Goal: Transaction & Acquisition: Book appointment/travel/reservation

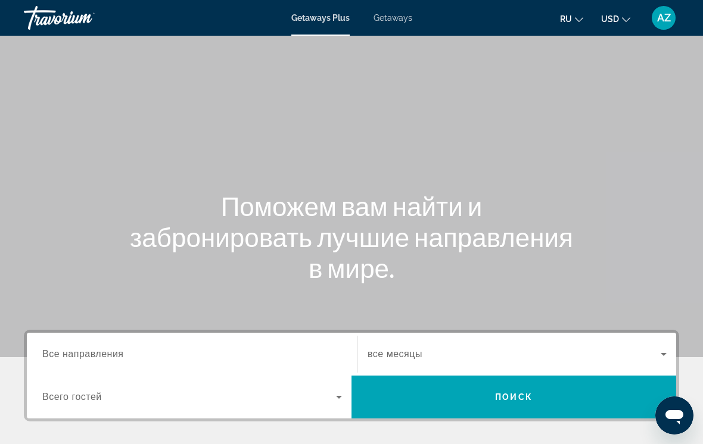
click at [89, 350] on span "Все направления" at bounding box center [83, 354] width 82 height 10
click at [89, 350] on input "Destination Все направления" at bounding box center [192, 355] width 300 height 14
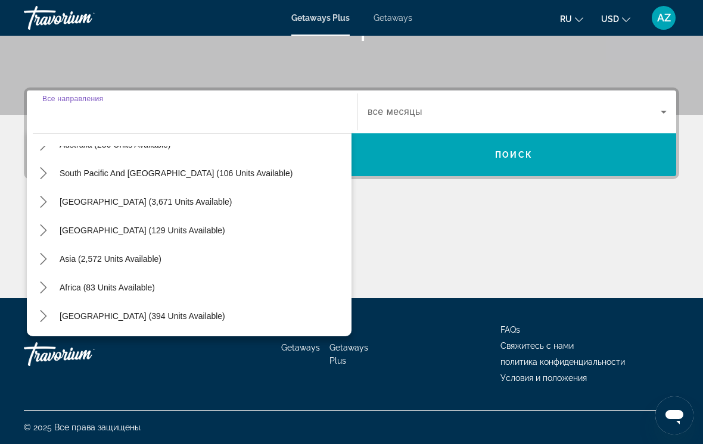
scroll to position [193, 0]
click at [38, 259] on icon "Toggle Asia (2,572 units available) submenu" at bounding box center [44, 259] width 12 height 12
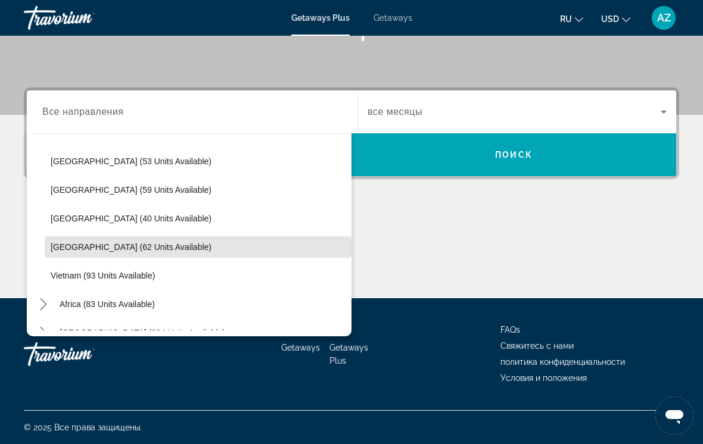
scroll to position [464, 0]
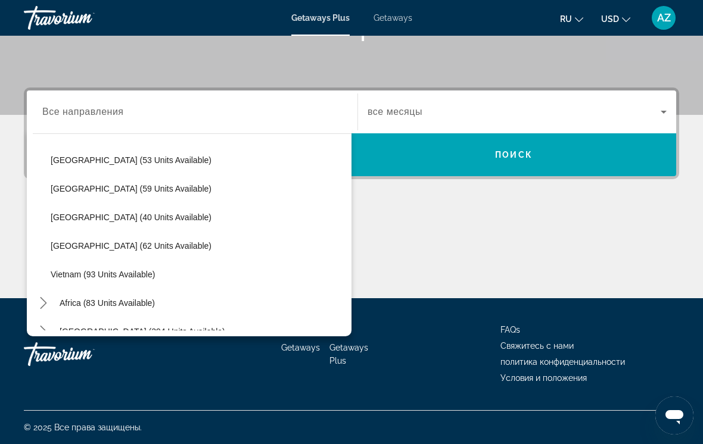
click at [72, 278] on span "Vietnam (93 units available)" at bounding box center [103, 275] width 104 height 10
type input "**********"
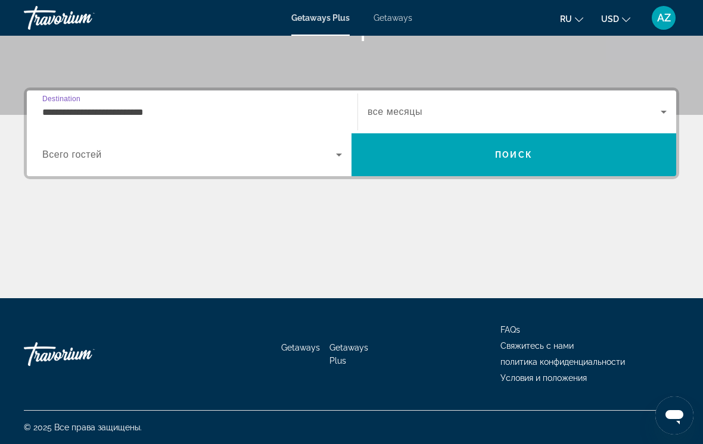
click at [414, 105] on span "Search widget" at bounding box center [514, 112] width 293 height 14
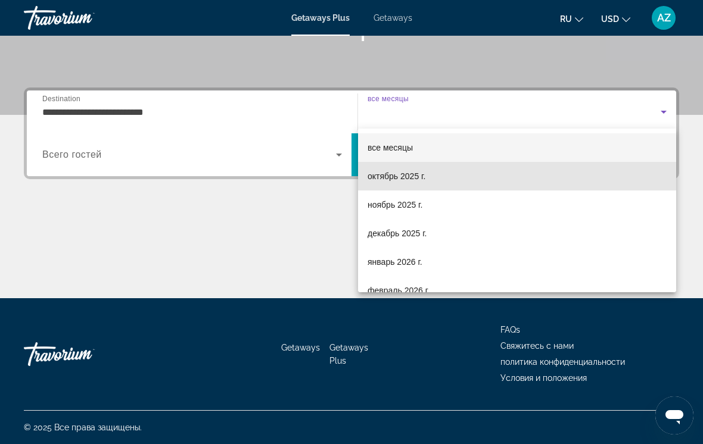
click at [395, 180] on span "октябрь 2025 г." at bounding box center [397, 176] width 58 height 14
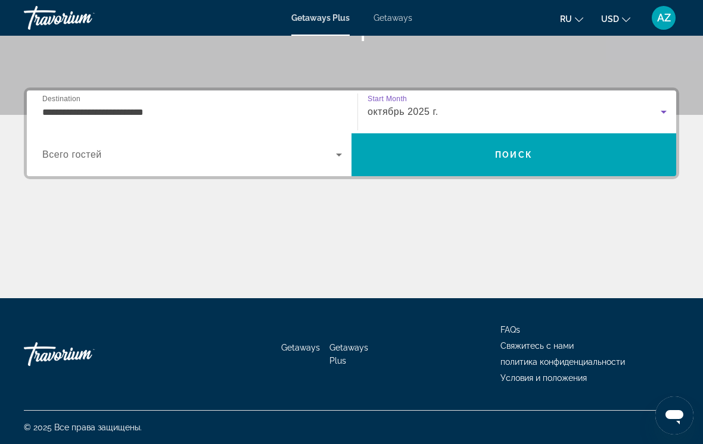
click at [423, 161] on span "Search" at bounding box center [514, 155] width 325 height 29
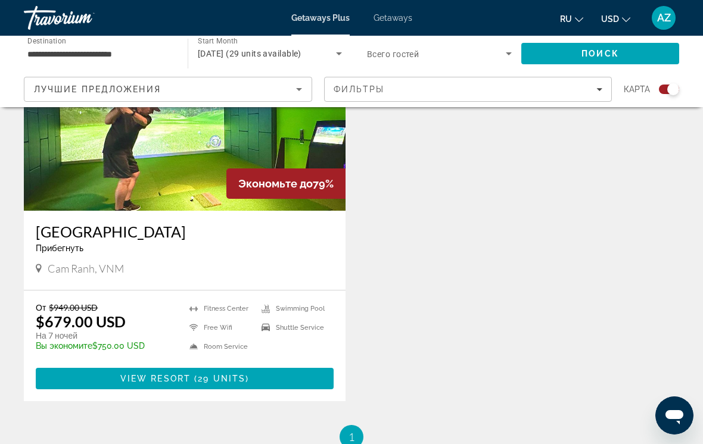
scroll to position [498, 0]
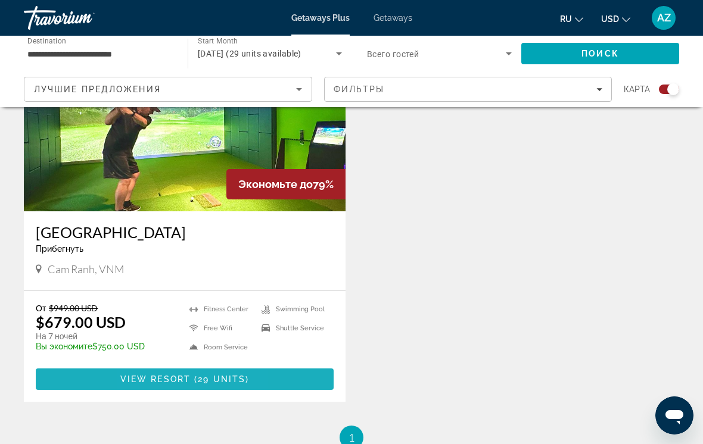
click at [150, 381] on span "View Resort" at bounding box center [155, 380] width 70 height 10
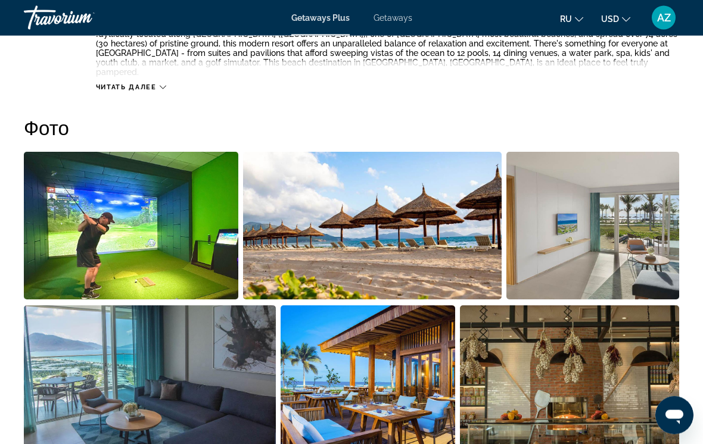
scroll to position [717, 0]
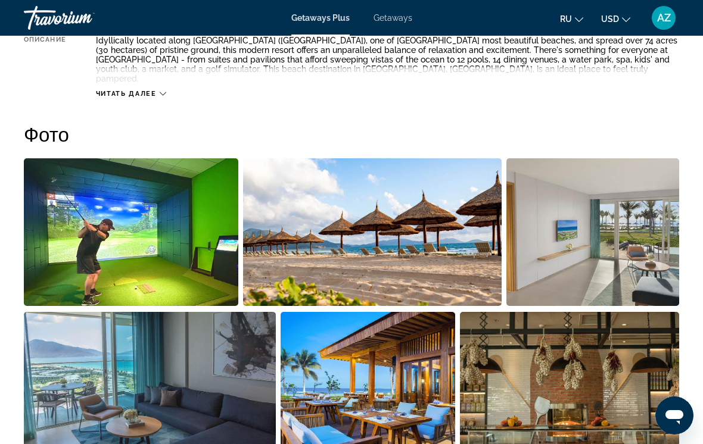
click at [151, 240] on img "Open full-screen image slider" at bounding box center [131, 232] width 214 height 148
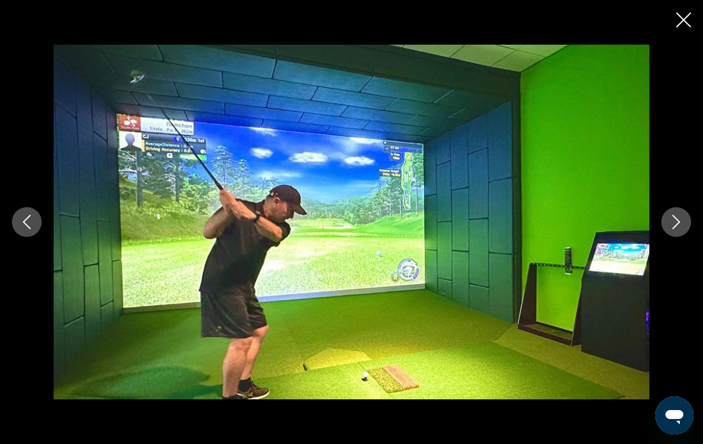
scroll to position [423, 0]
click at [25, 222] on icon "Previous image" at bounding box center [27, 222] width 14 height 14
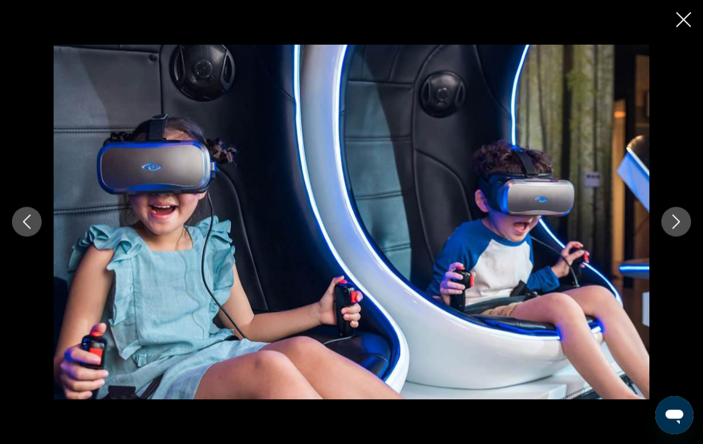
click at [20, 221] on icon "Previous image" at bounding box center [27, 222] width 14 height 14
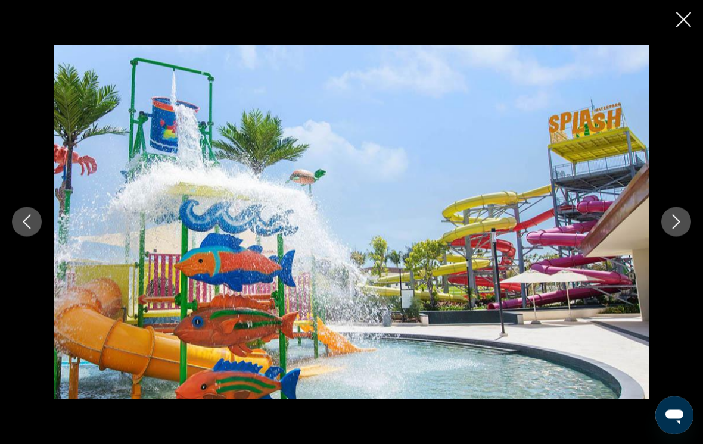
click at [16, 217] on button "Previous image" at bounding box center [27, 222] width 30 height 30
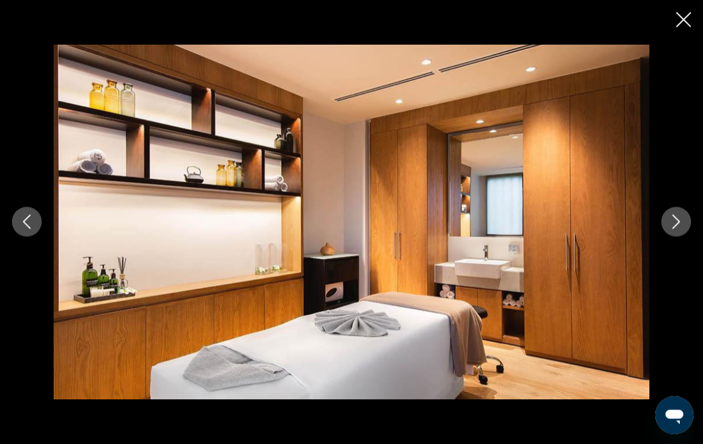
click at [18, 220] on button "Previous image" at bounding box center [27, 222] width 30 height 30
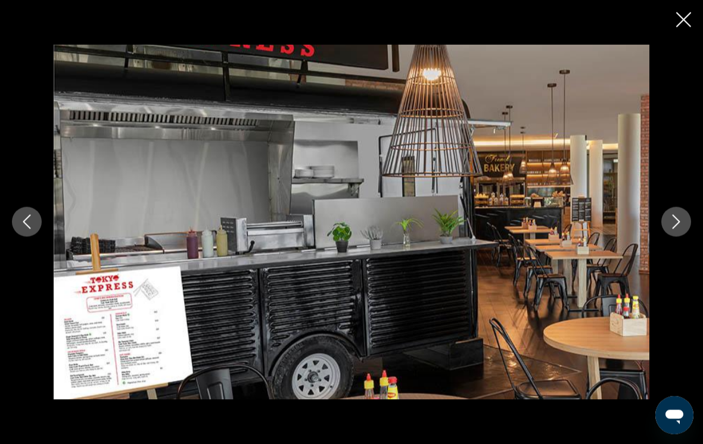
click at [27, 223] on icon "Previous image" at bounding box center [27, 222] width 14 height 14
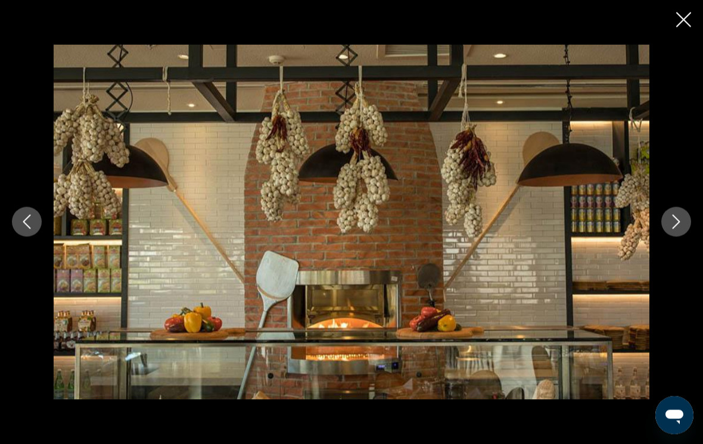
click at [29, 218] on icon "Previous image" at bounding box center [27, 222] width 14 height 14
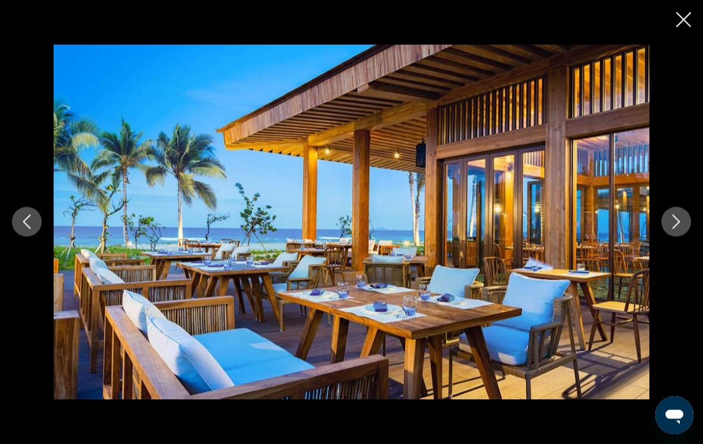
click at [26, 226] on icon "Previous image" at bounding box center [27, 222] width 14 height 14
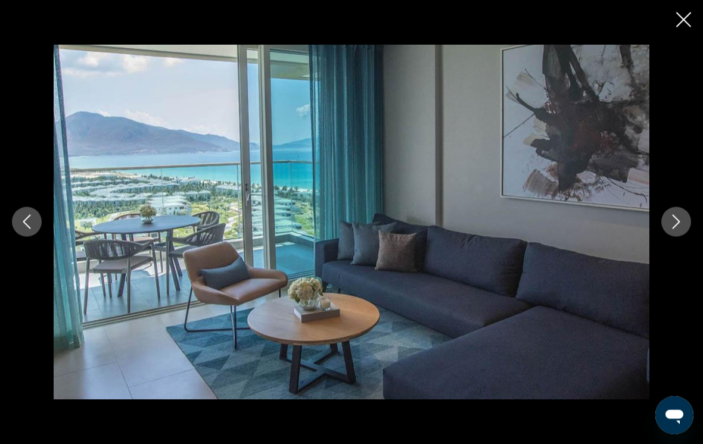
click at [27, 219] on icon "Previous image" at bounding box center [27, 222] width 8 height 14
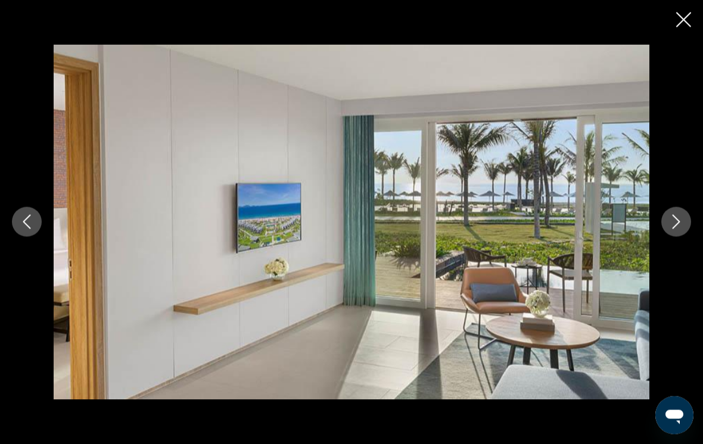
click at [20, 223] on icon "Previous image" at bounding box center [27, 222] width 14 height 14
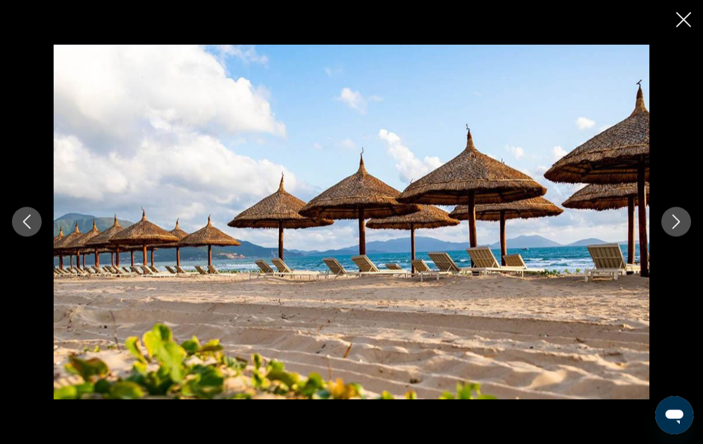
click at [37, 223] on button "Previous image" at bounding box center [27, 222] width 30 height 30
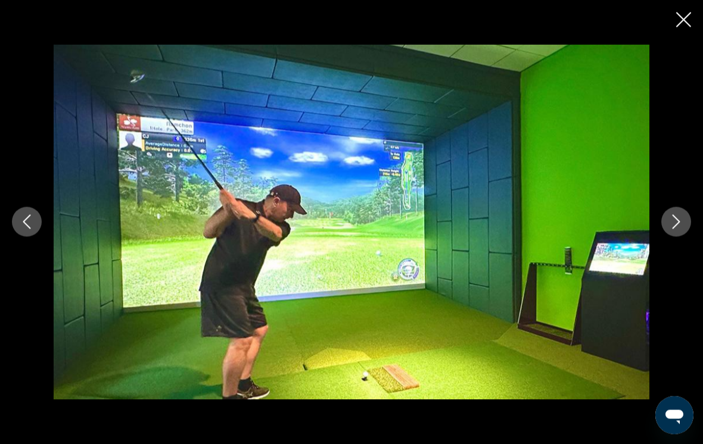
click at [683, 16] on icon "Close slideshow" at bounding box center [683, 20] width 15 height 15
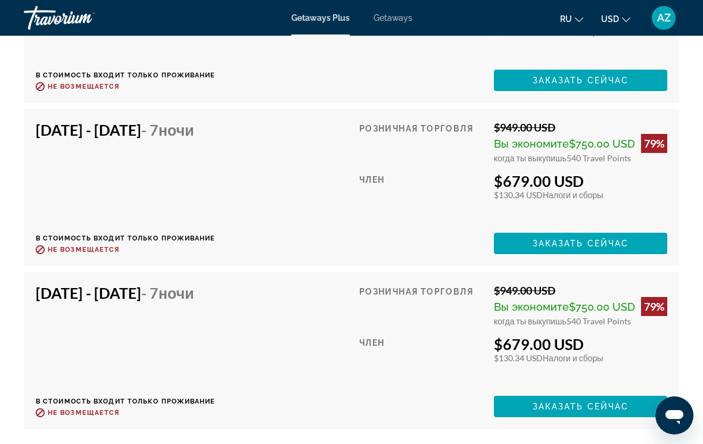
scroll to position [2662, 0]
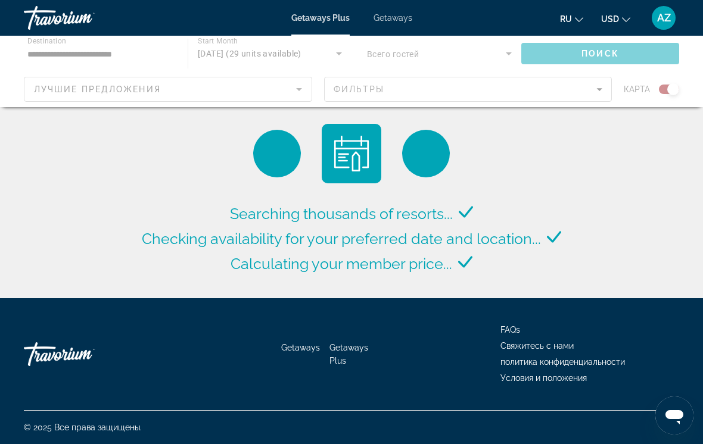
click at [400, 20] on span "Getaways" at bounding box center [393, 18] width 39 height 10
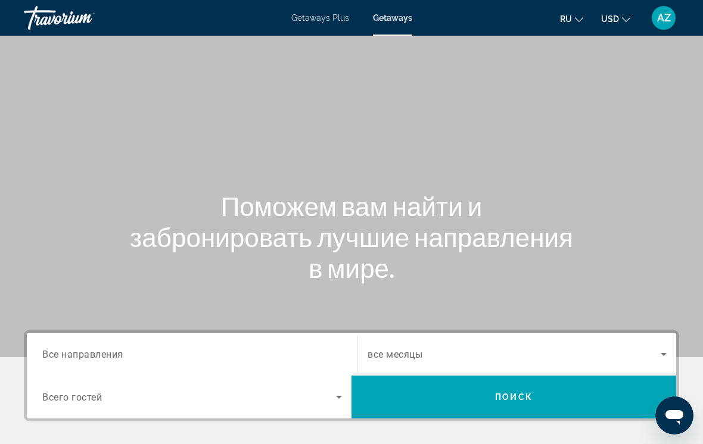
click at [130, 361] on input "Destination Все направления" at bounding box center [192, 355] width 300 height 14
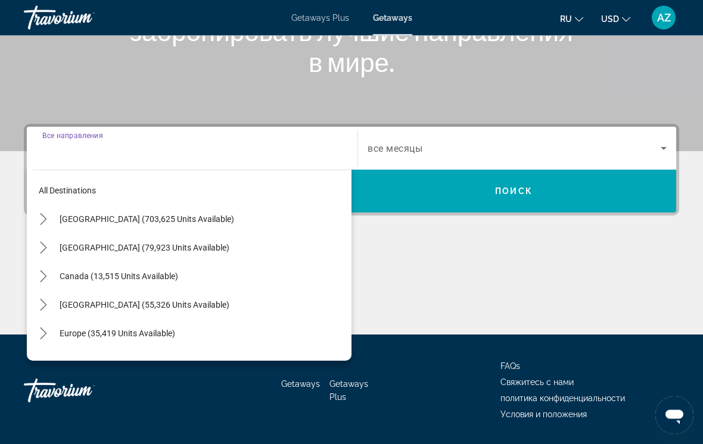
scroll to position [243, 0]
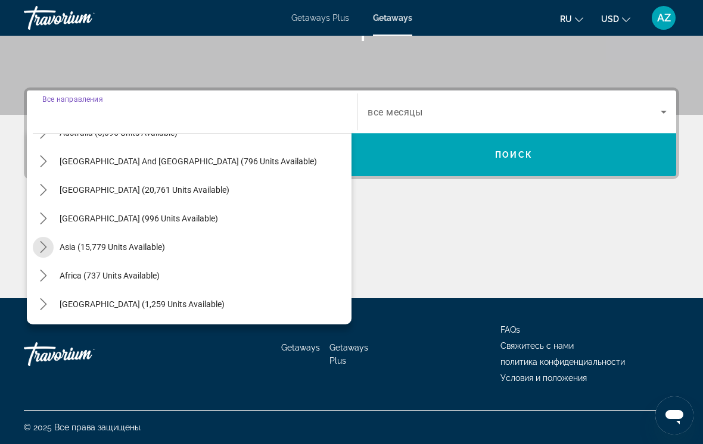
click at [35, 246] on mat-icon "Toggle Asia (15,779 units available) submenu" at bounding box center [43, 247] width 21 height 21
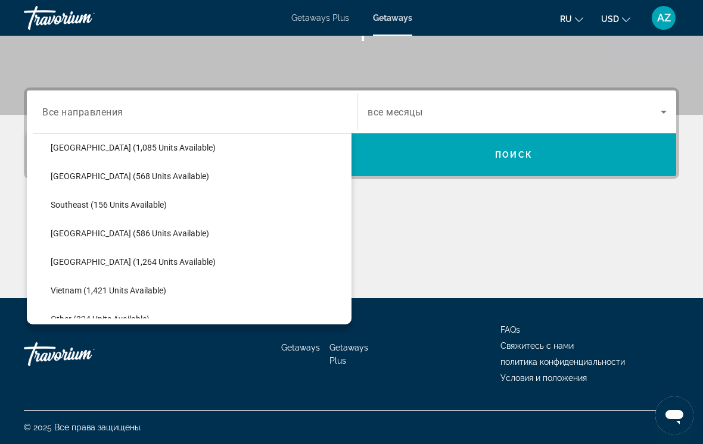
scroll to position [555, 0]
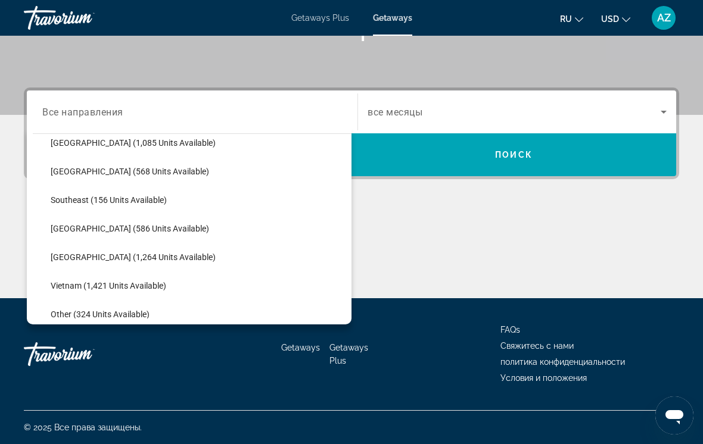
click at [78, 289] on span "Vietnam (1,421 units available)" at bounding box center [109, 286] width 116 height 10
type input "**********"
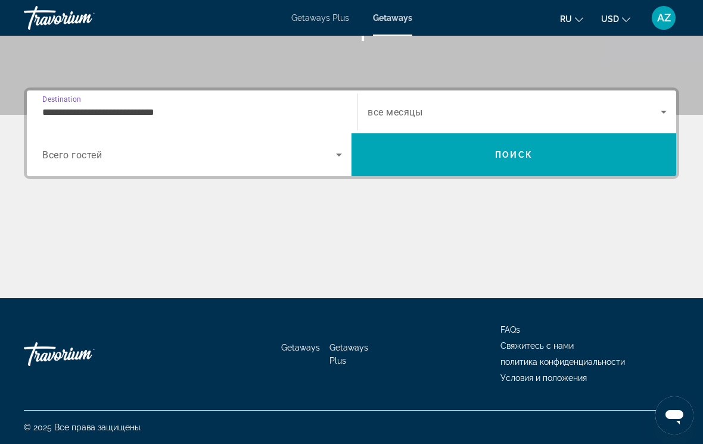
click at [425, 113] on span "Search widget" at bounding box center [514, 112] width 293 height 14
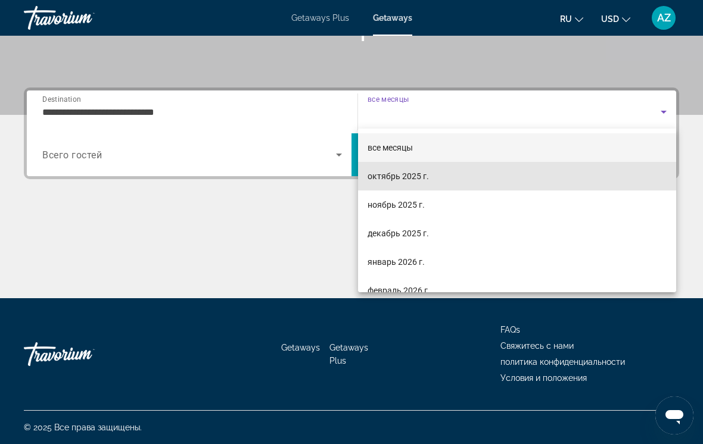
click at [407, 177] on span "октябрь 2025 г." at bounding box center [398, 176] width 61 height 14
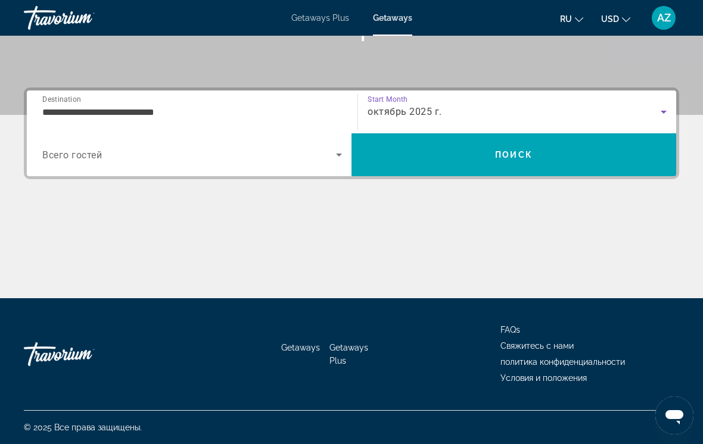
click at [424, 164] on span "Search" at bounding box center [514, 155] width 325 height 29
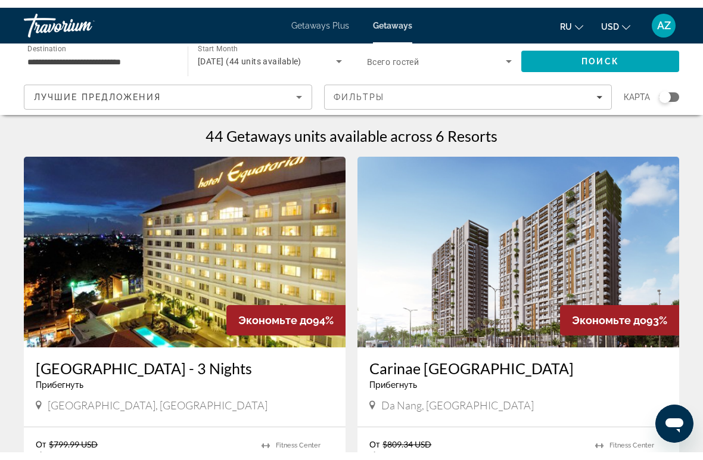
scroll to position [45, 0]
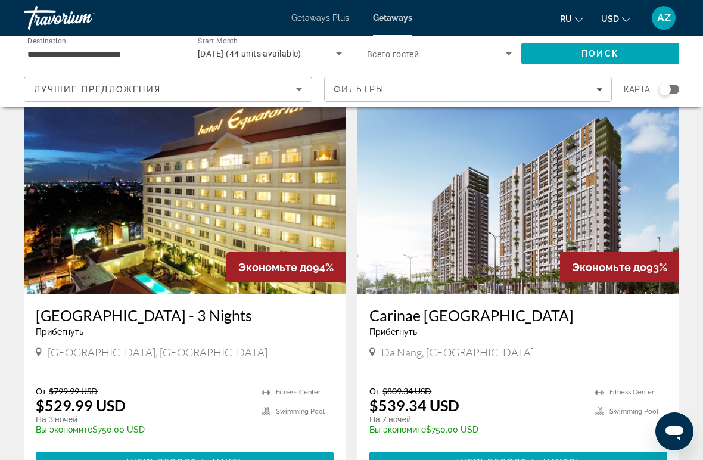
click at [418, 319] on h3 "Carinae [GEOGRAPHIC_DATA]" at bounding box center [518, 315] width 298 height 18
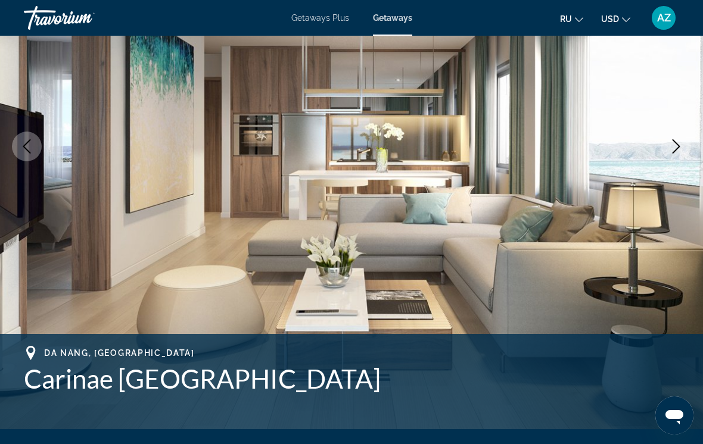
scroll to position [135, 0]
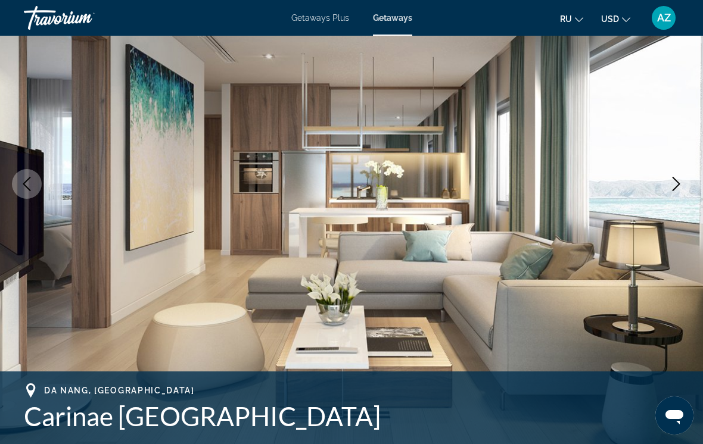
click at [663, 180] on button "Next image" at bounding box center [676, 184] width 30 height 30
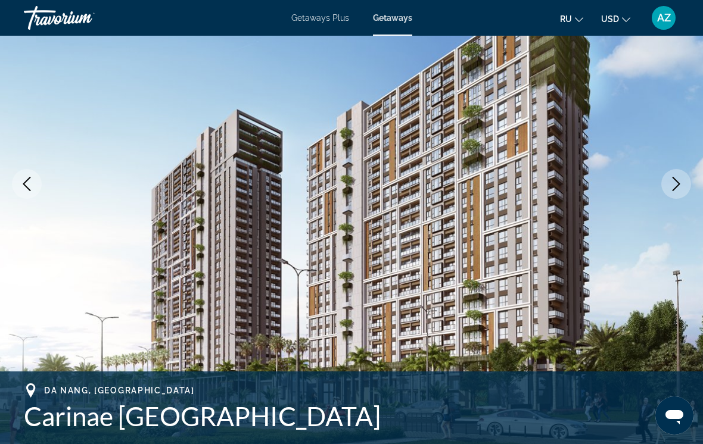
click at [674, 186] on icon "Next image" at bounding box center [676, 184] width 14 height 14
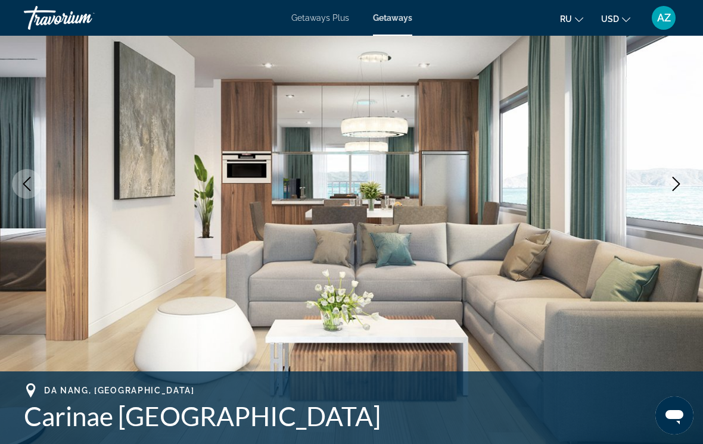
click at [674, 185] on icon "Next image" at bounding box center [676, 184] width 14 height 14
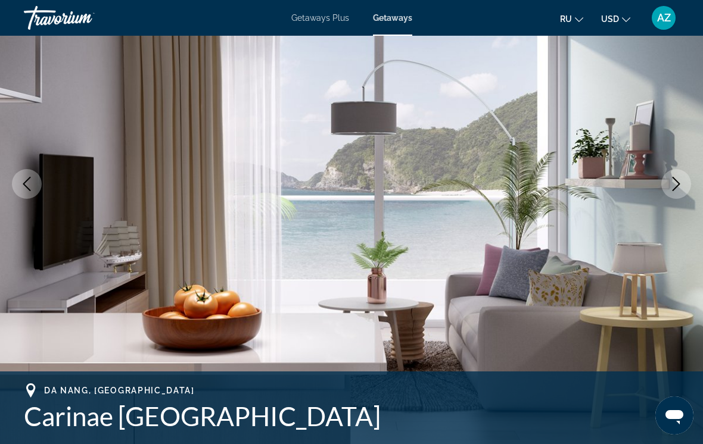
click at [667, 184] on button "Next image" at bounding box center [676, 184] width 30 height 30
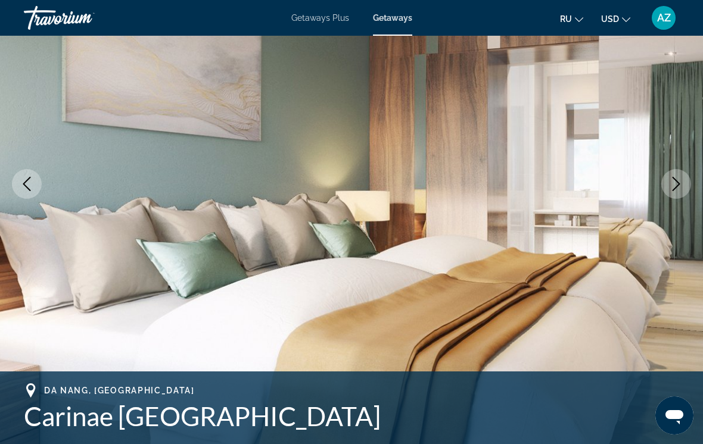
click at [676, 189] on icon "Next image" at bounding box center [676, 184] width 14 height 14
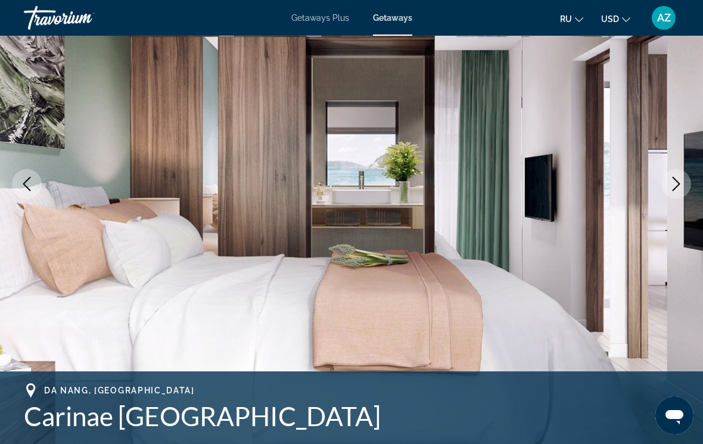
click at [672, 190] on icon "Next image" at bounding box center [676, 184] width 14 height 14
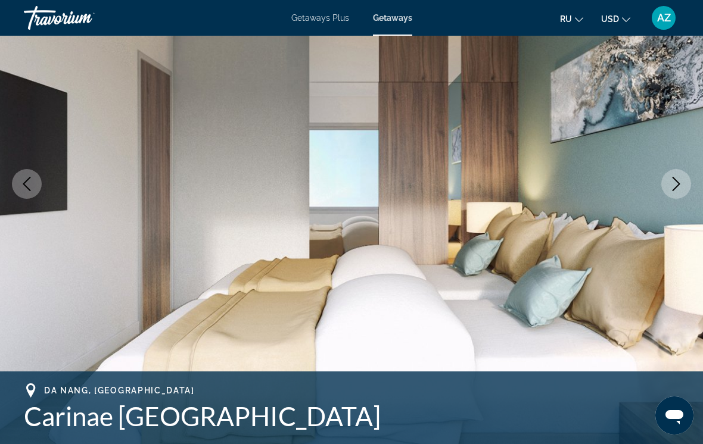
click at [674, 189] on icon "Next image" at bounding box center [677, 184] width 8 height 14
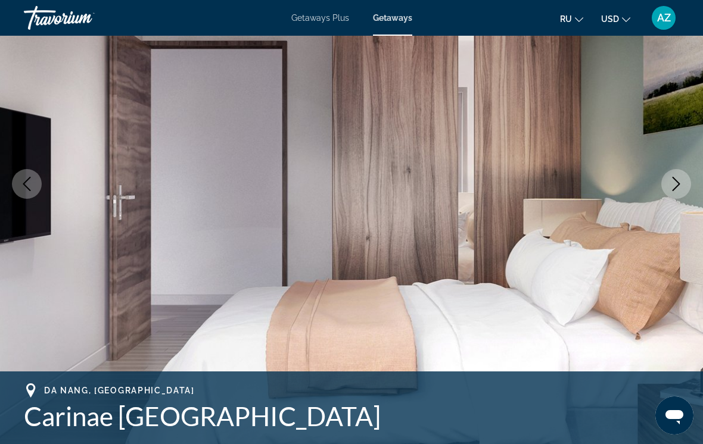
click at [679, 193] on button "Next image" at bounding box center [676, 184] width 30 height 30
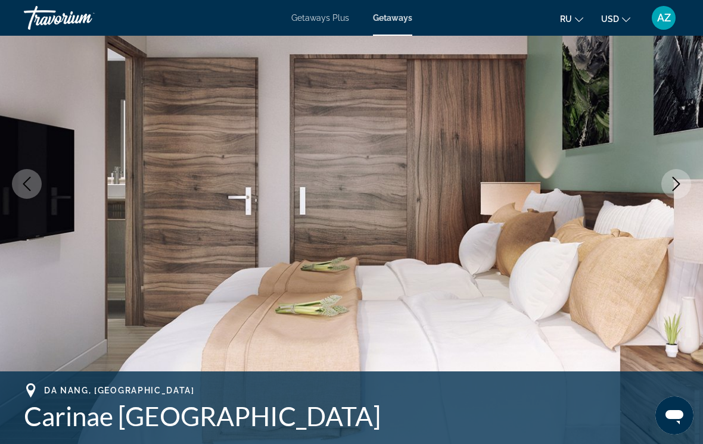
click at [680, 192] on button "Next image" at bounding box center [676, 184] width 30 height 30
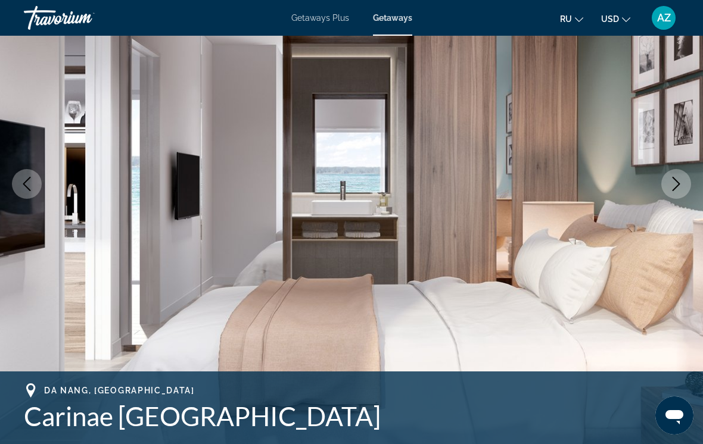
click at [680, 193] on button "Next image" at bounding box center [676, 184] width 30 height 30
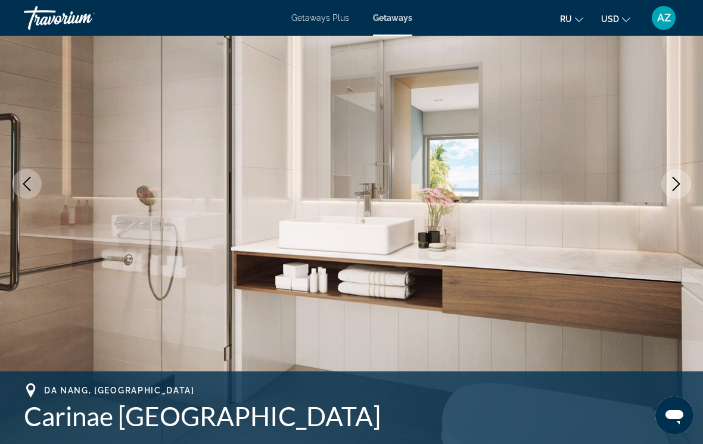
click at [682, 196] on button "Next image" at bounding box center [676, 184] width 30 height 30
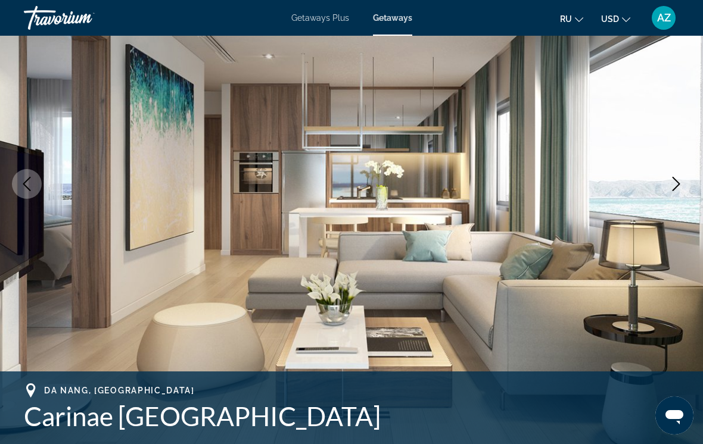
click at [683, 196] on button "Next image" at bounding box center [676, 184] width 30 height 30
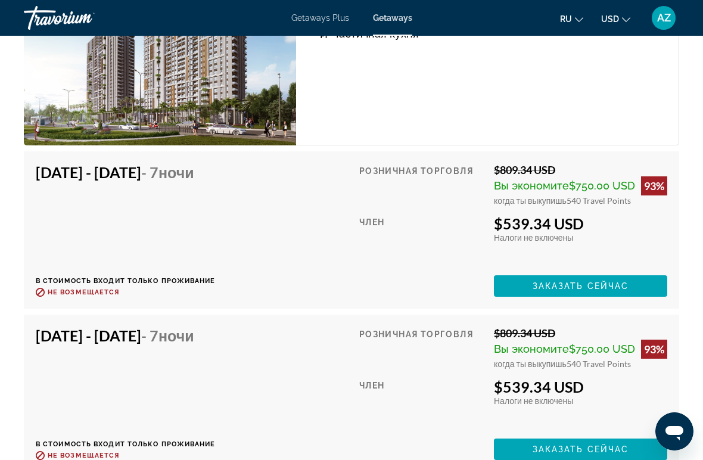
scroll to position [2162, 0]
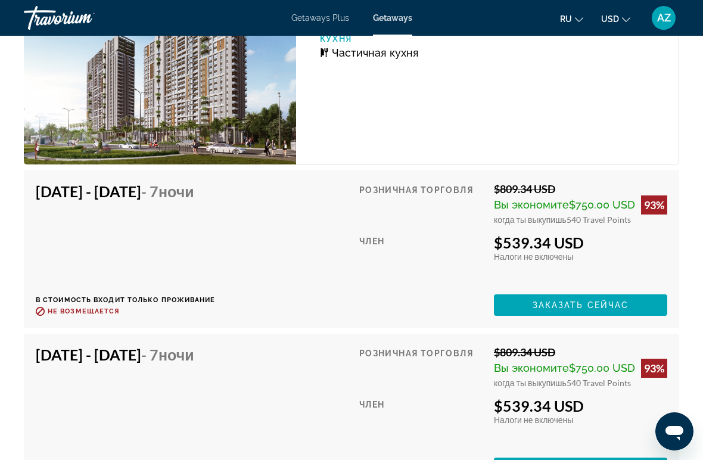
click at [34, 232] on div "[DATE] - [DATE] - 7 ночи В стоимость входит только проживание Возврат до : Не в…" at bounding box center [351, 248] width 655 height 157
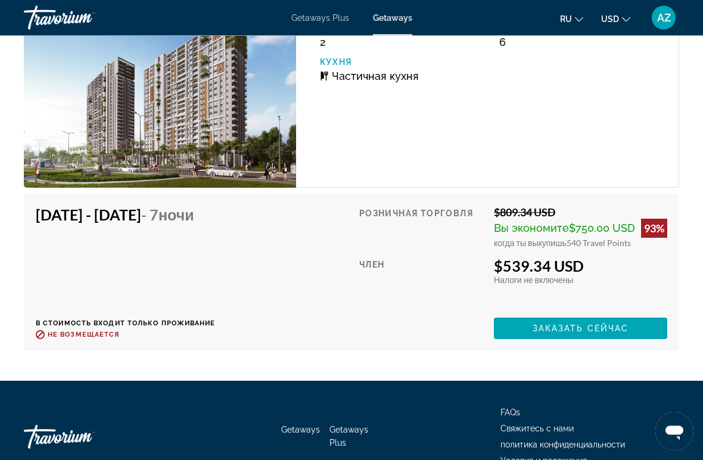
scroll to position [2858, 0]
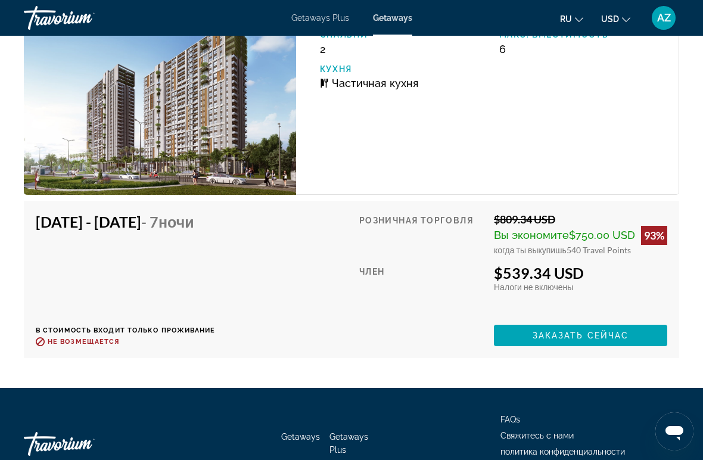
click at [543, 346] on span "Main content" at bounding box center [580, 335] width 173 height 29
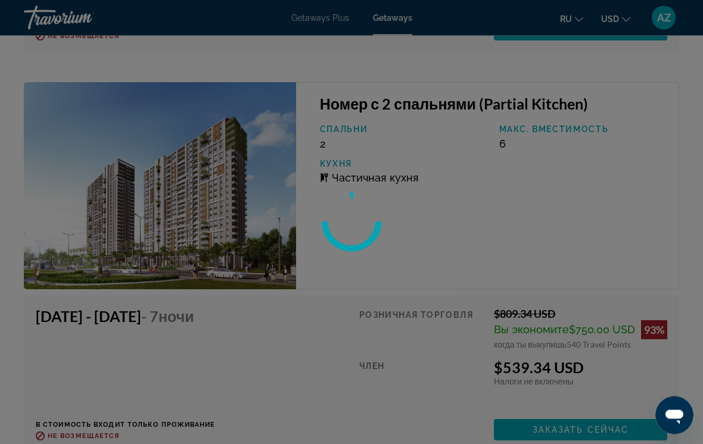
scroll to position [2754, 0]
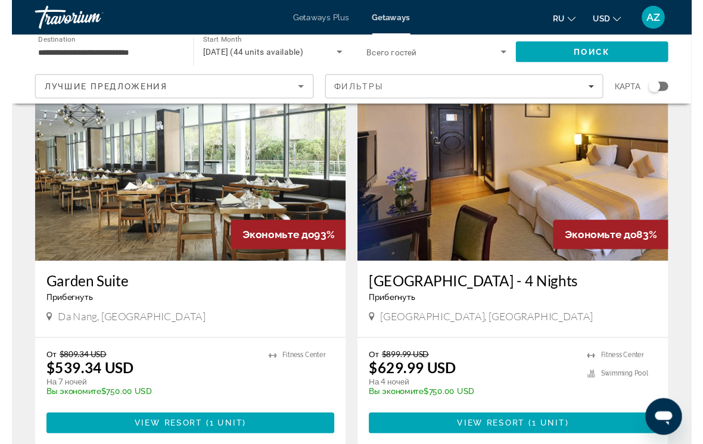
scroll to position [450, 0]
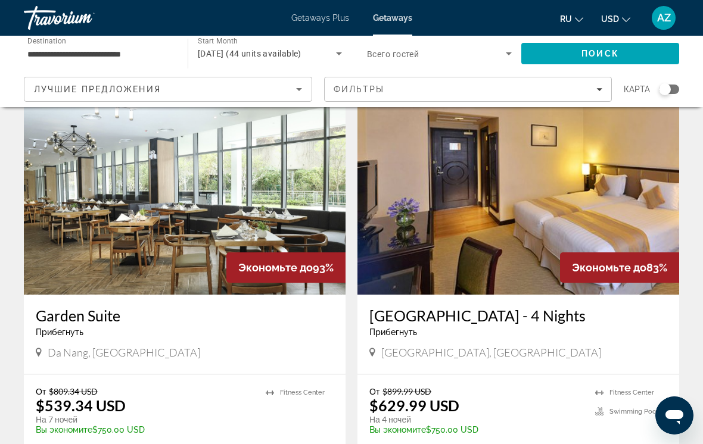
click at [102, 321] on h3 "Garden Suite" at bounding box center [185, 316] width 298 height 18
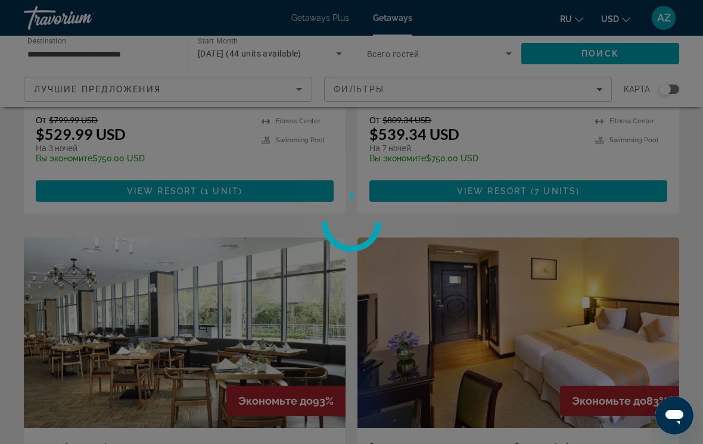
scroll to position [312, 0]
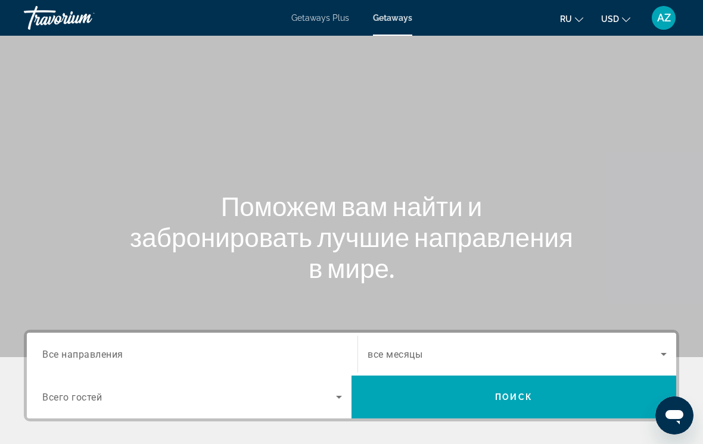
click at [102, 353] on span "Все направления" at bounding box center [82, 354] width 81 height 11
click at [102, 353] on input "Destination Все направления" at bounding box center [192, 355] width 300 height 14
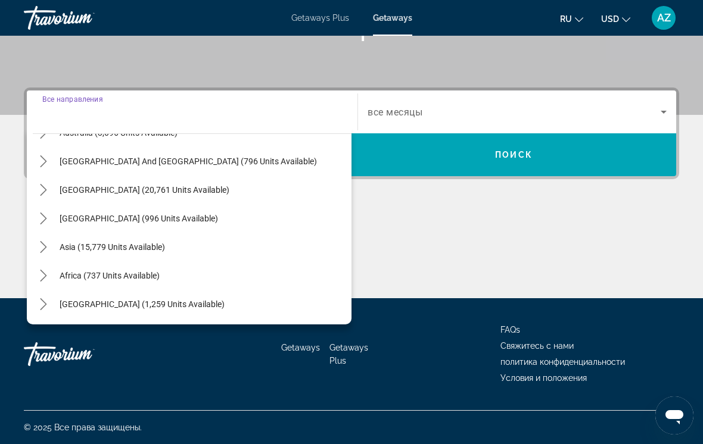
scroll to position [193, 0]
click at [34, 306] on mat-icon "Toggle Middle East (1,259 units available) submenu" at bounding box center [43, 304] width 21 height 21
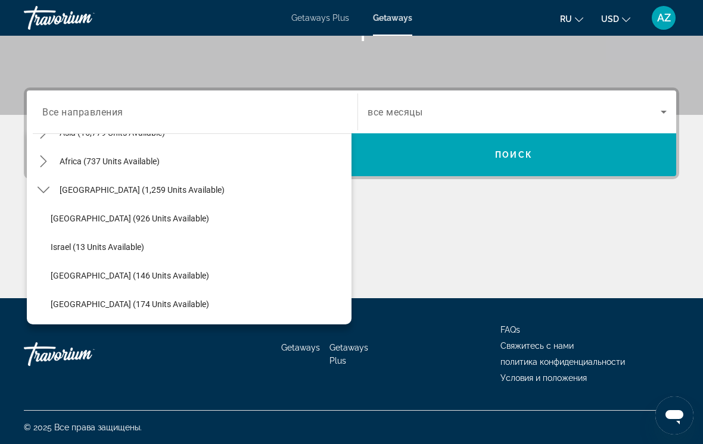
scroll to position [307, 0]
click at [101, 215] on span "[GEOGRAPHIC_DATA] (926 units available)" at bounding box center [130, 219] width 158 height 10
type input "**********"
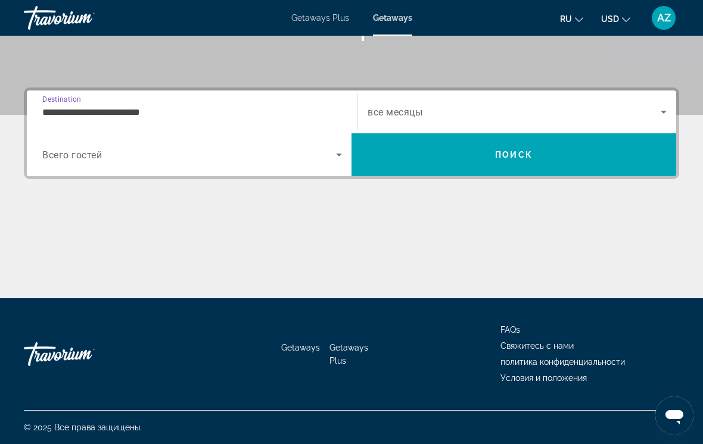
click at [447, 110] on span "Search widget" at bounding box center [514, 112] width 293 height 14
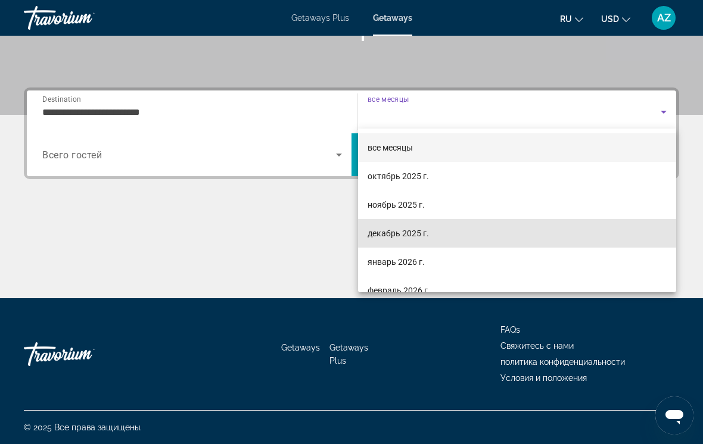
click at [402, 232] on span "декабрь 2025 г." at bounding box center [398, 233] width 61 height 14
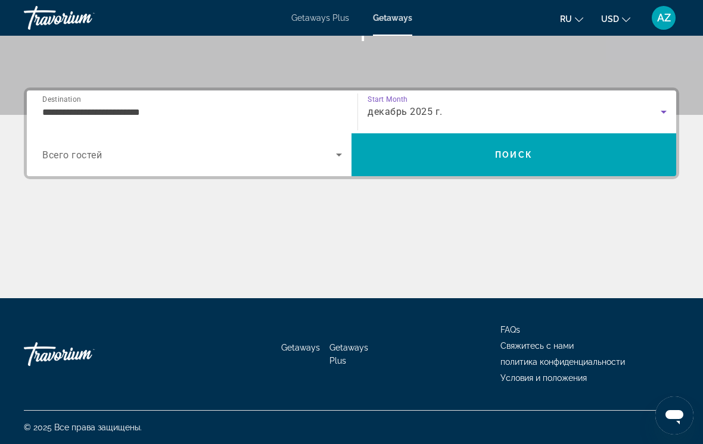
click at [430, 159] on span "Search" at bounding box center [514, 155] width 325 height 29
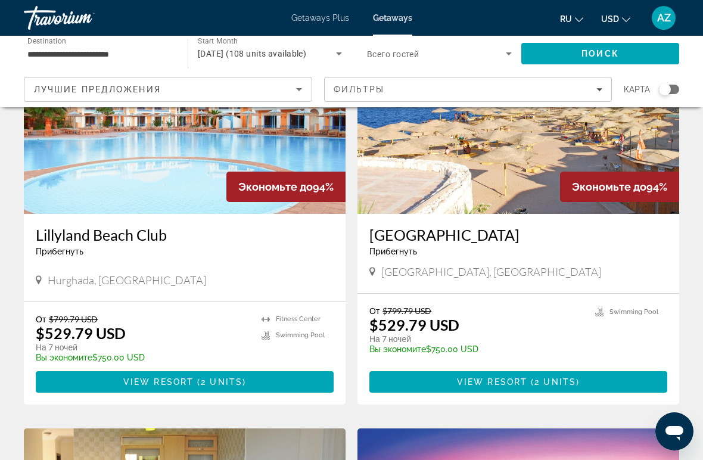
scroll to position [943, 0]
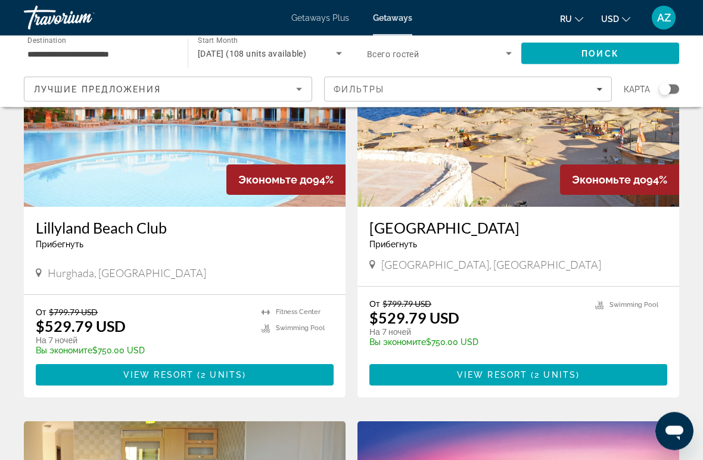
click at [439, 225] on h3 "[GEOGRAPHIC_DATA]" at bounding box center [518, 228] width 298 height 18
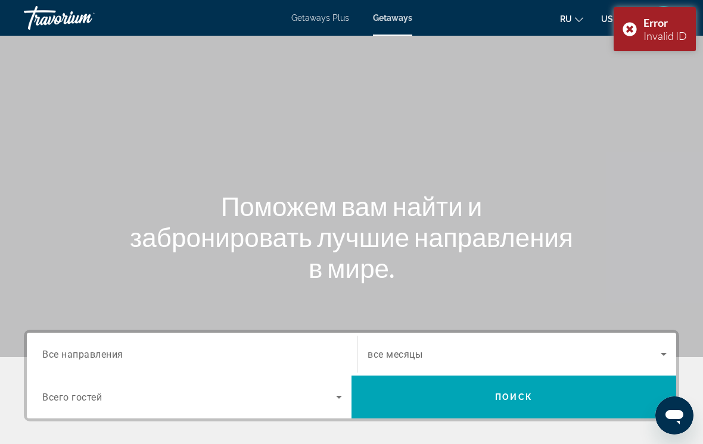
click at [79, 356] on span "Все направления" at bounding box center [82, 354] width 81 height 11
click at [79, 356] on input "Destination Все направления" at bounding box center [192, 355] width 300 height 14
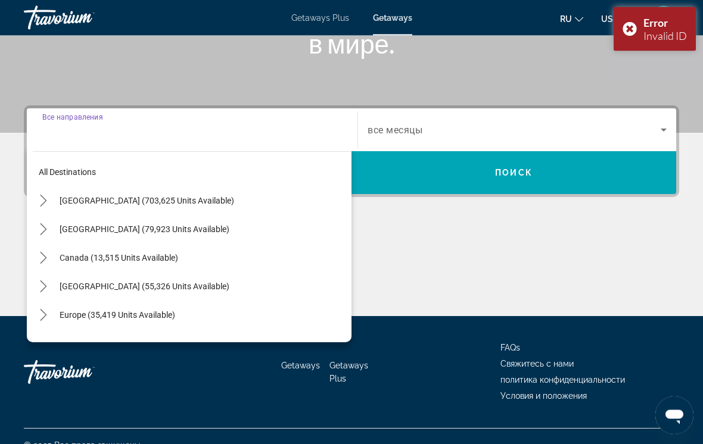
scroll to position [243, 0]
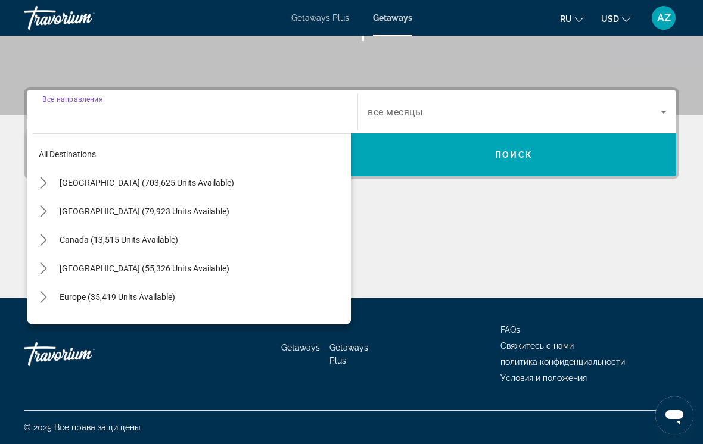
click at [455, 238] on div "Main content" at bounding box center [351, 253] width 655 height 89
